Goal: Information Seeking & Learning: Learn about a topic

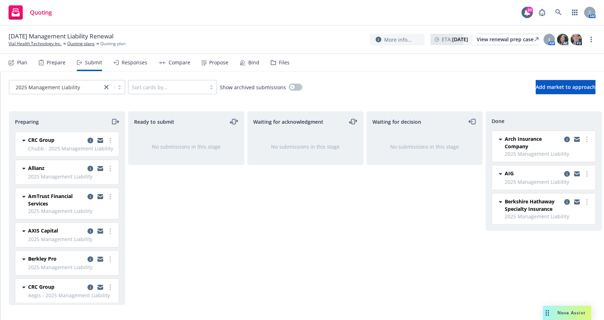
click at [320, 314] on div "Preparing CRC Group Chubb - 2025 Management Liability Saturday, May 3, 2025 at …" at bounding box center [302, 210] width 604 height 215
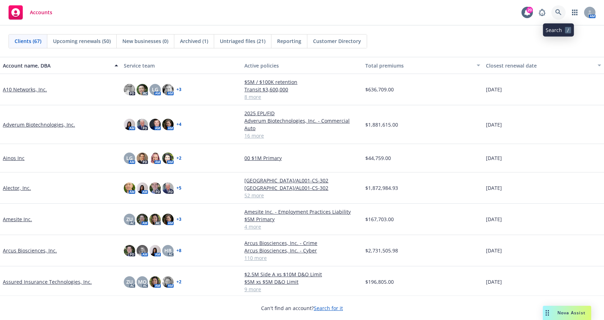
click at [555, 11] on link at bounding box center [559, 12] width 14 height 14
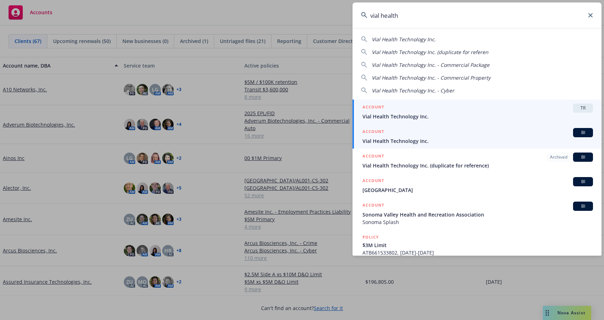
type input "vial health"
click at [392, 142] on span "Vial Health Technology Inc." at bounding box center [478, 140] width 231 height 7
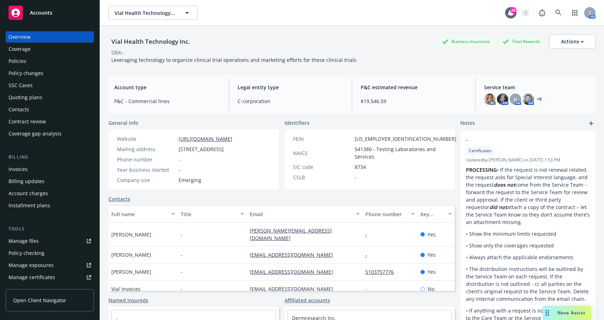
click at [16, 61] on div "Policies" at bounding box center [18, 61] width 18 height 11
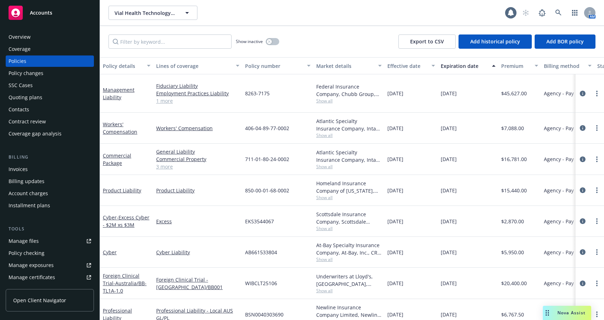
click at [16, 97] on div "Quoting plans" at bounding box center [26, 97] width 34 height 11
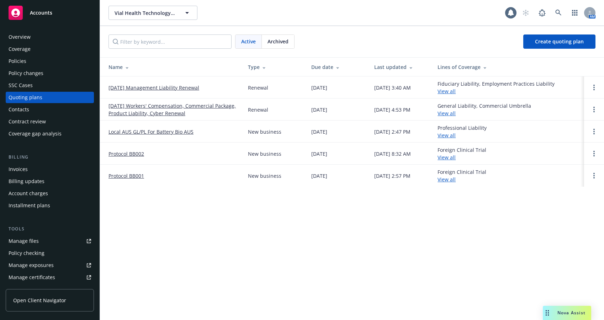
click at [152, 89] on link "[DATE] Management Liability Renewal" at bounding box center [154, 87] width 91 height 7
